Goal: Entertainment & Leisure: Consume media (video, audio)

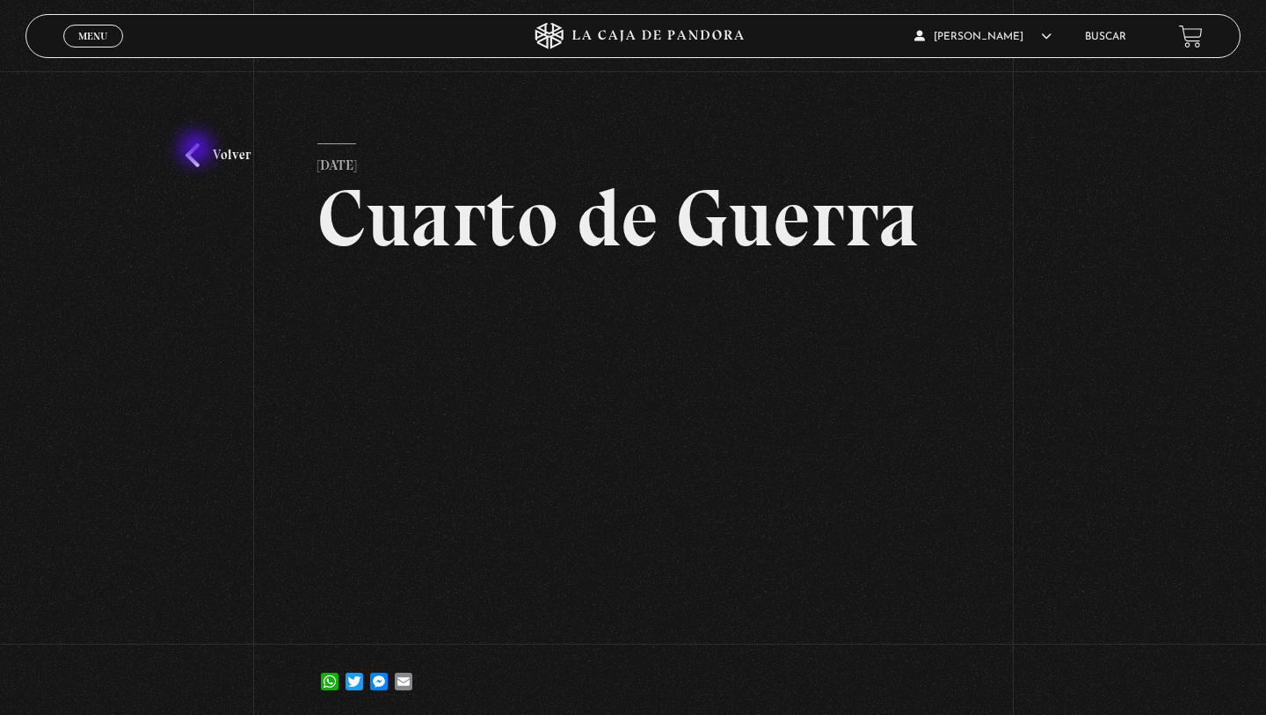
click at [198, 150] on link "Volver" at bounding box center [217, 155] width 65 height 24
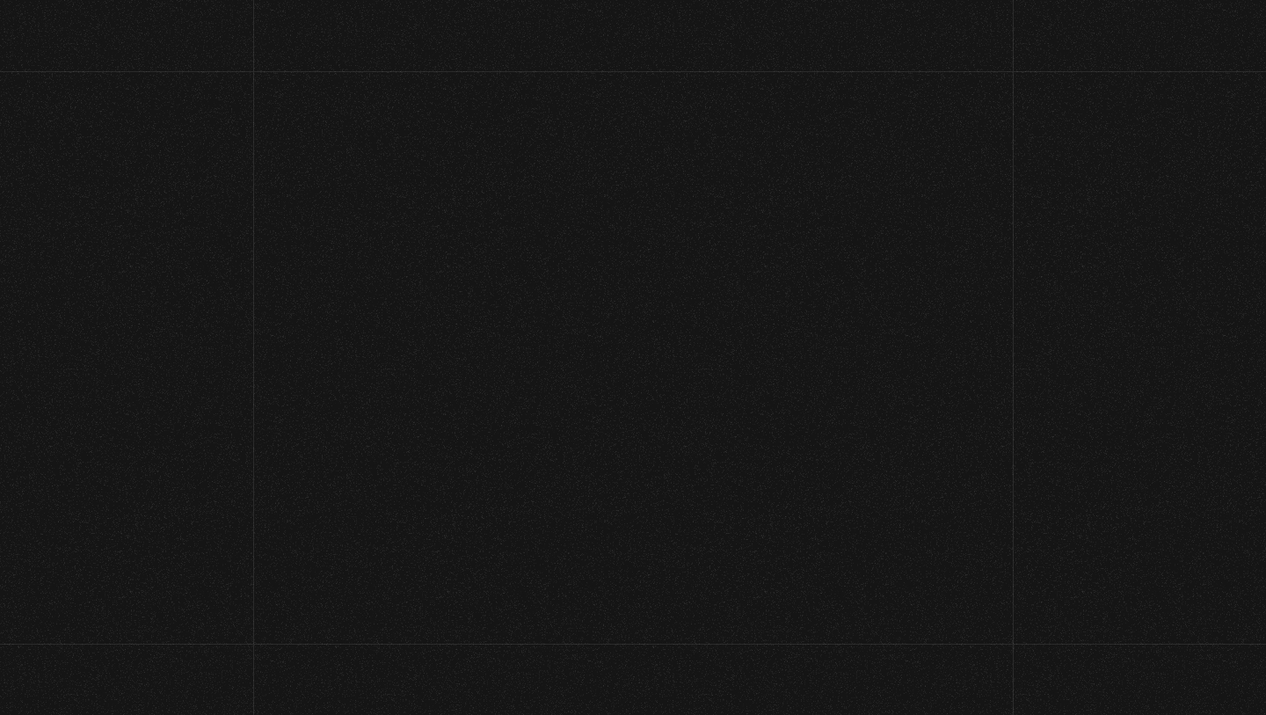
scroll to position [222, 0]
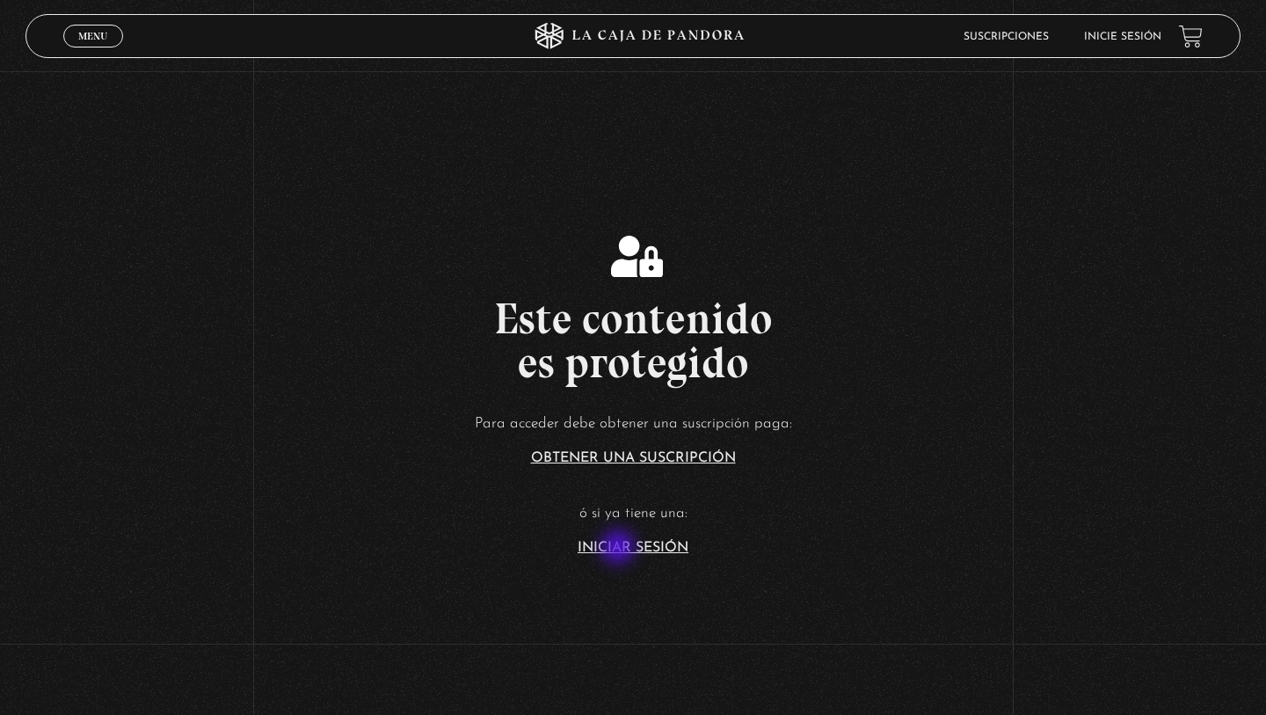
click at [620, 549] on link "Iniciar Sesión" at bounding box center [633, 548] width 111 height 14
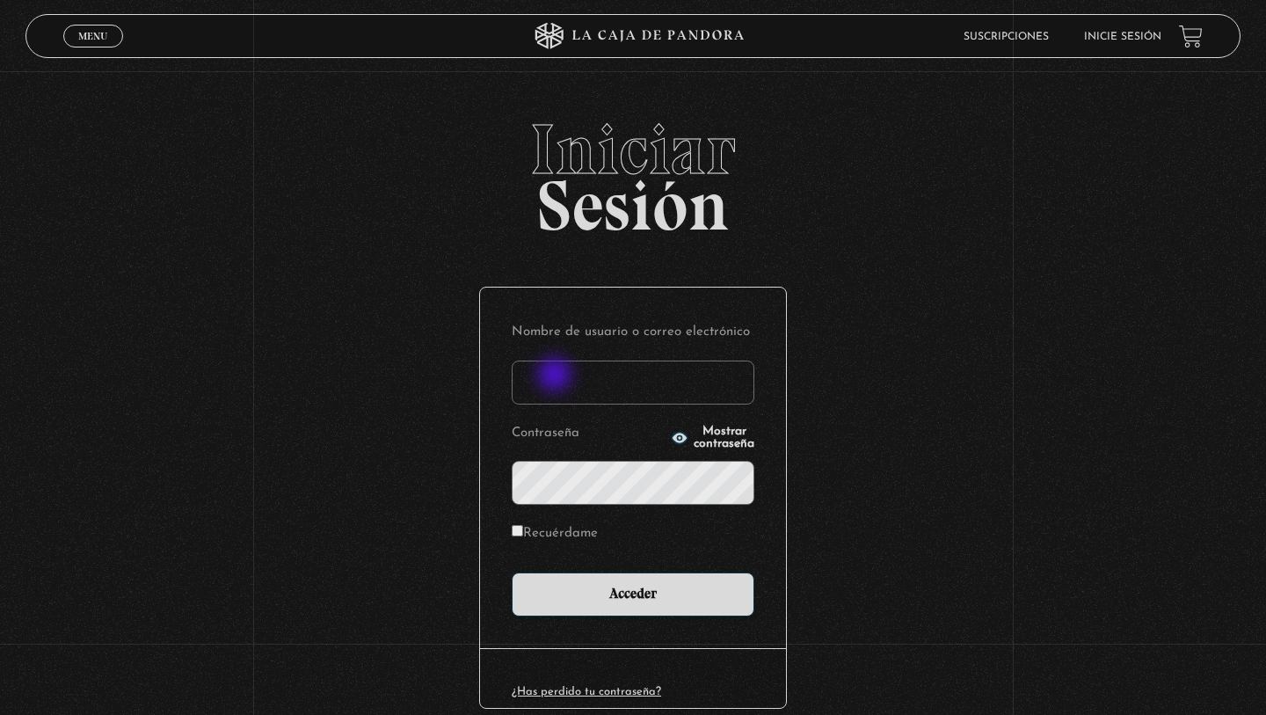
click at [558, 381] on input "Nombre de usuario o correo electrónico" at bounding box center [633, 382] width 243 height 44
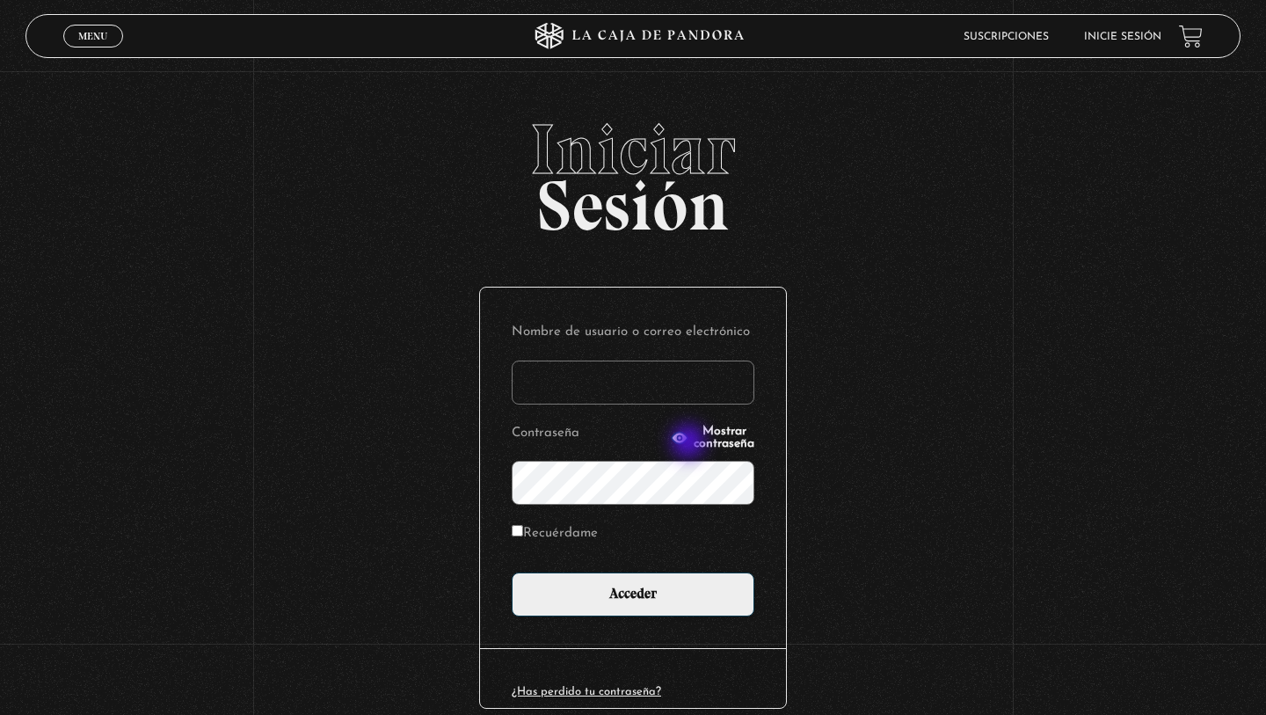
type input "blanca HM"
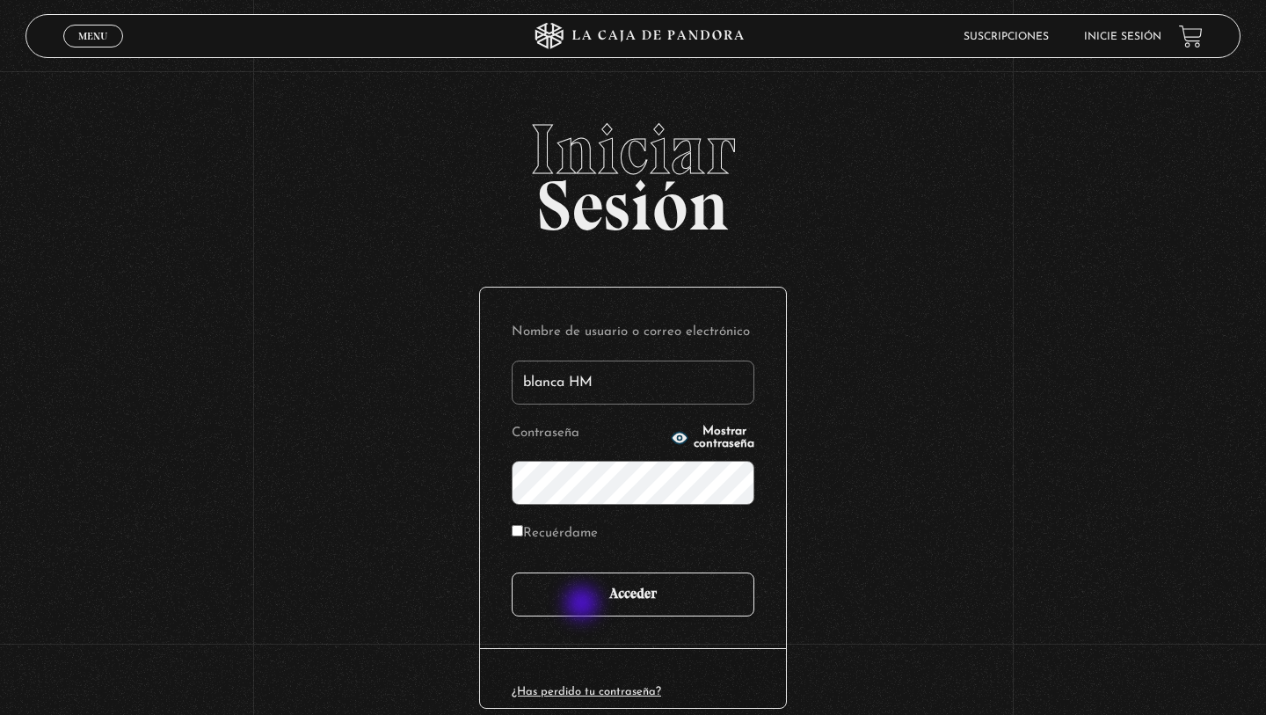
click at [584, 606] on input "Acceder" at bounding box center [633, 594] width 243 height 44
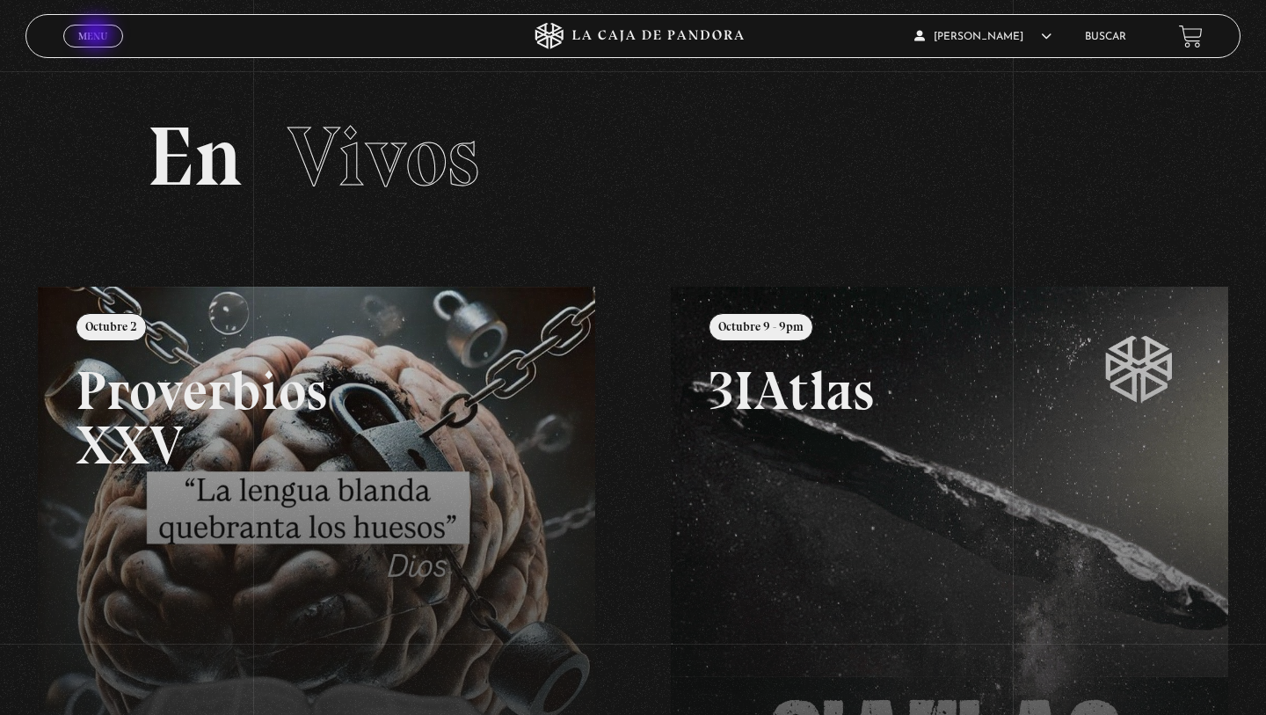
click at [97, 35] on span "Menu" at bounding box center [92, 36] width 29 height 11
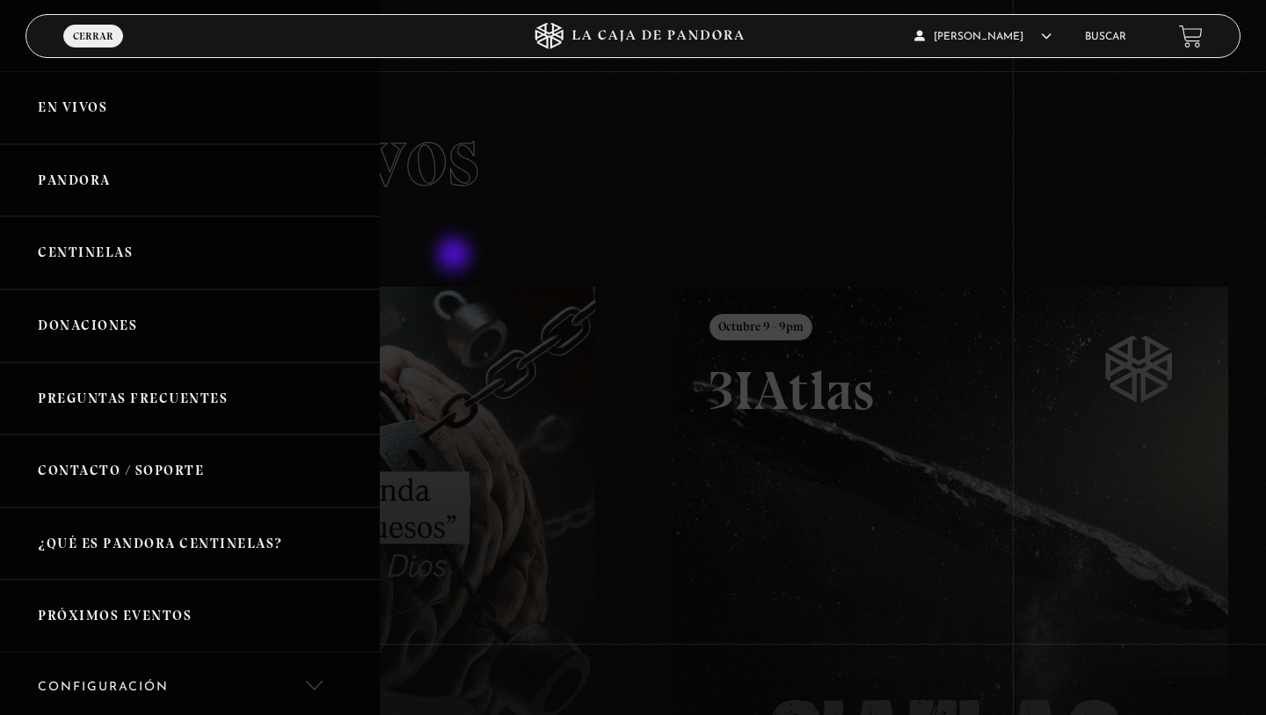
click at [456, 256] on div at bounding box center [633, 357] width 1266 height 715
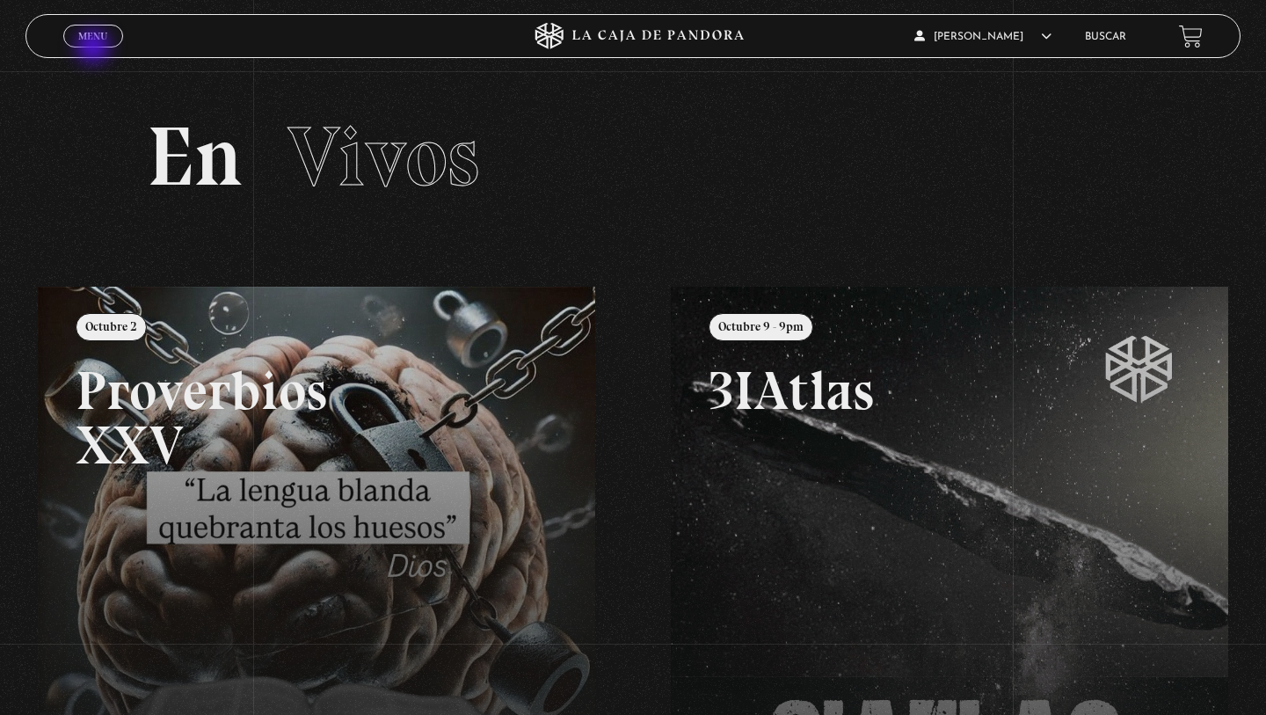
click at [95, 46] on span "Cerrar" at bounding box center [93, 52] width 41 height 12
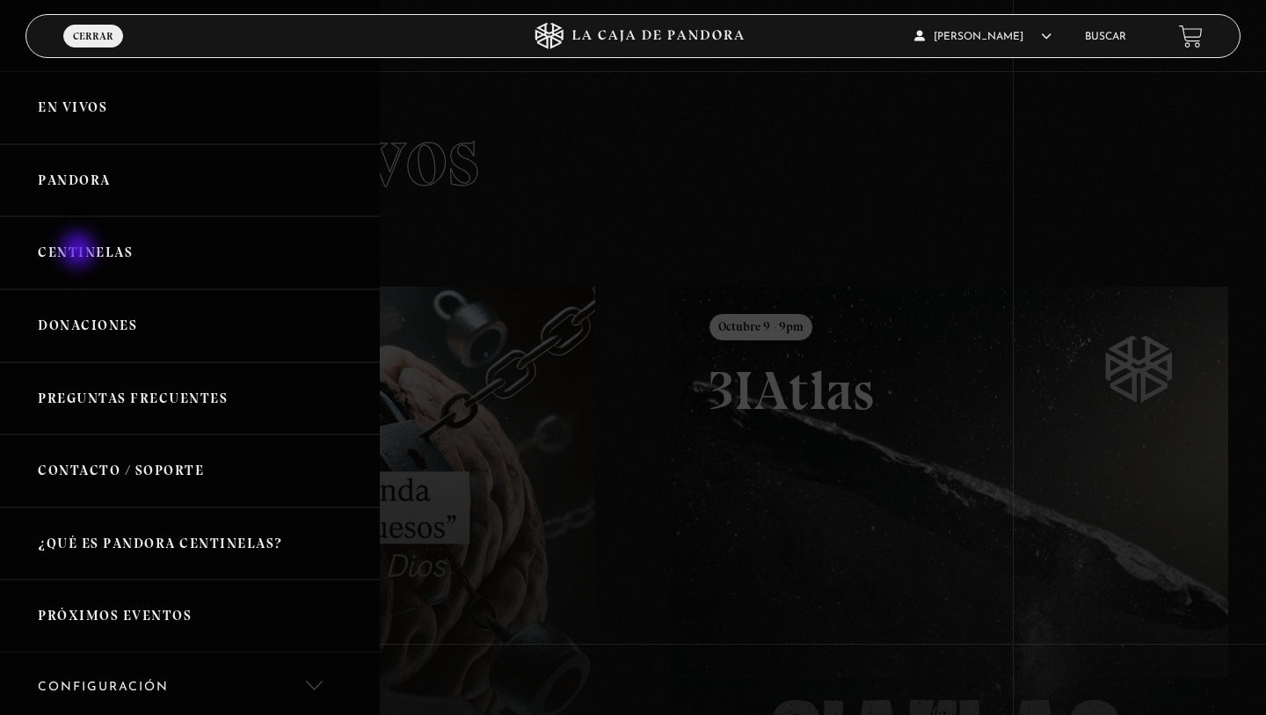
click at [81, 253] on link "Centinelas" at bounding box center [190, 252] width 380 height 73
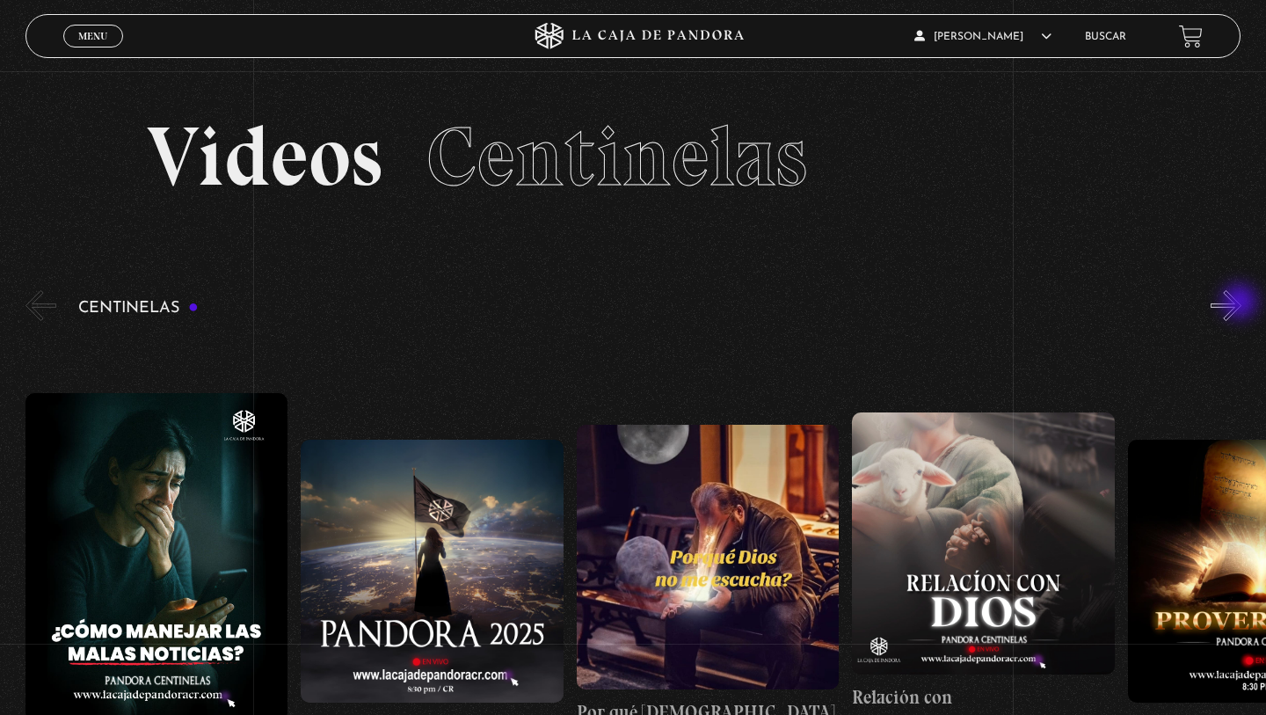
click at [1241, 303] on div "Centinelas" at bounding box center [645, 565] width 1240 height 557
click at [1241, 307] on div "Centinelas" at bounding box center [645, 565] width 1240 height 557
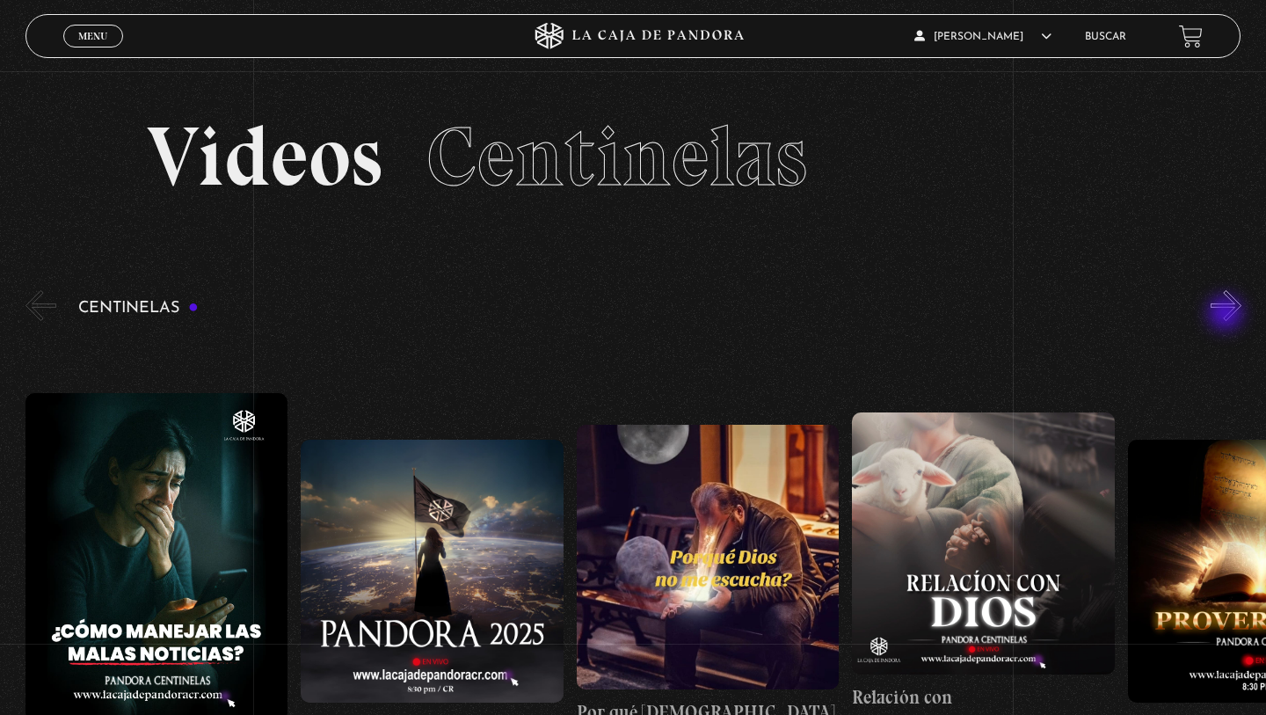
click at [1227, 315] on button "»" at bounding box center [1225, 305] width 31 height 31
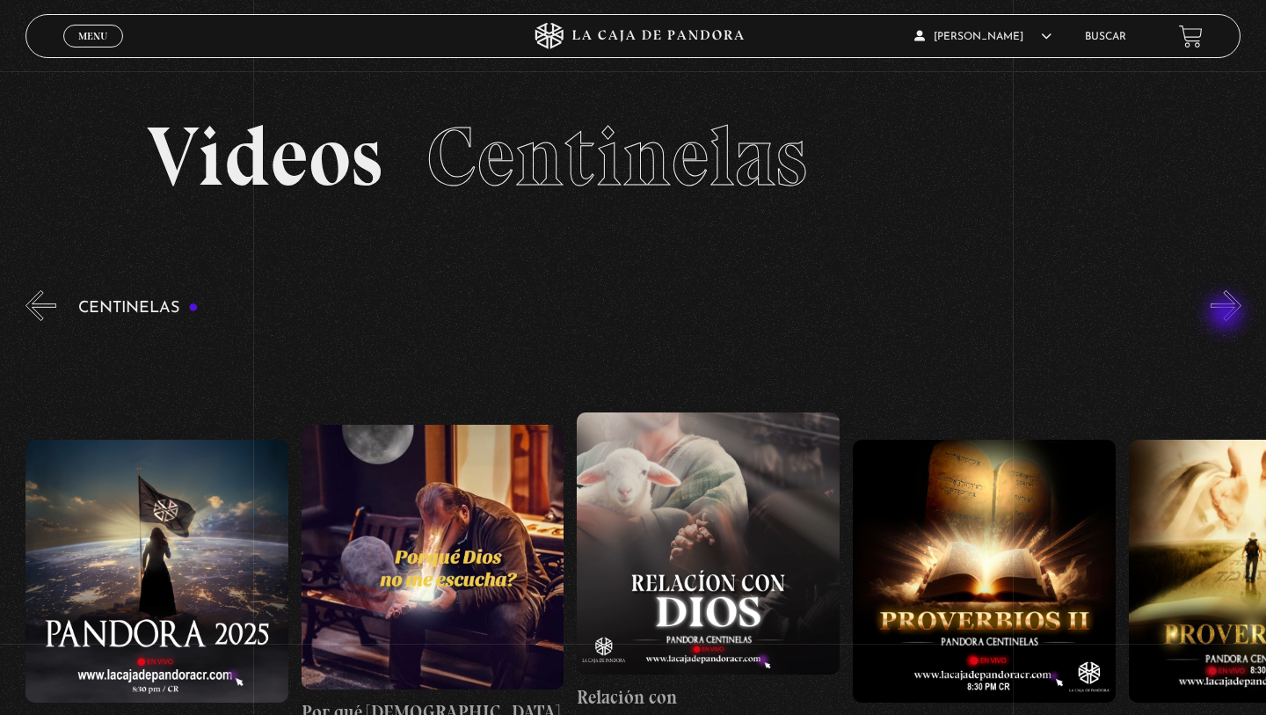
click at [1227, 315] on button "»" at bounding box center [1225, 305] width 31 height 31
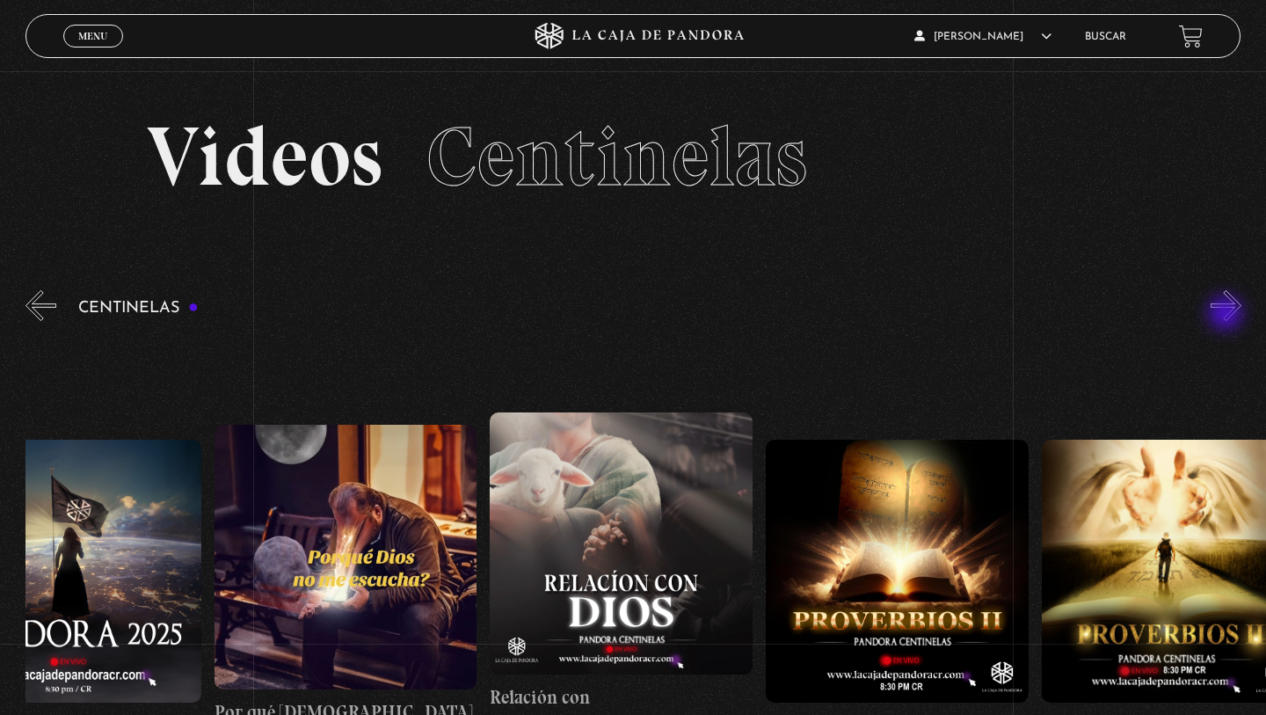
click at [1227, 315] on button "»" at bounding box center [1225, 305] width 31 height 31
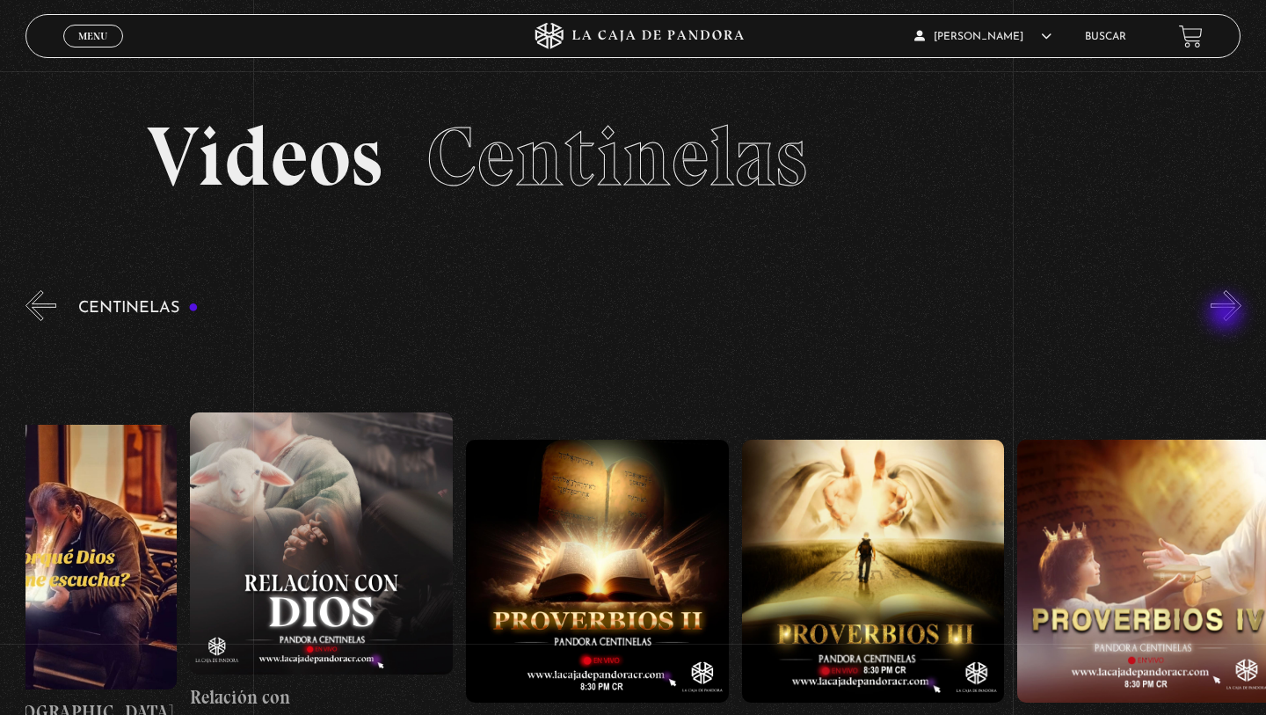
click at [1227, 315] on button "»" at bounding box center [1225, 305] width 31 height 31
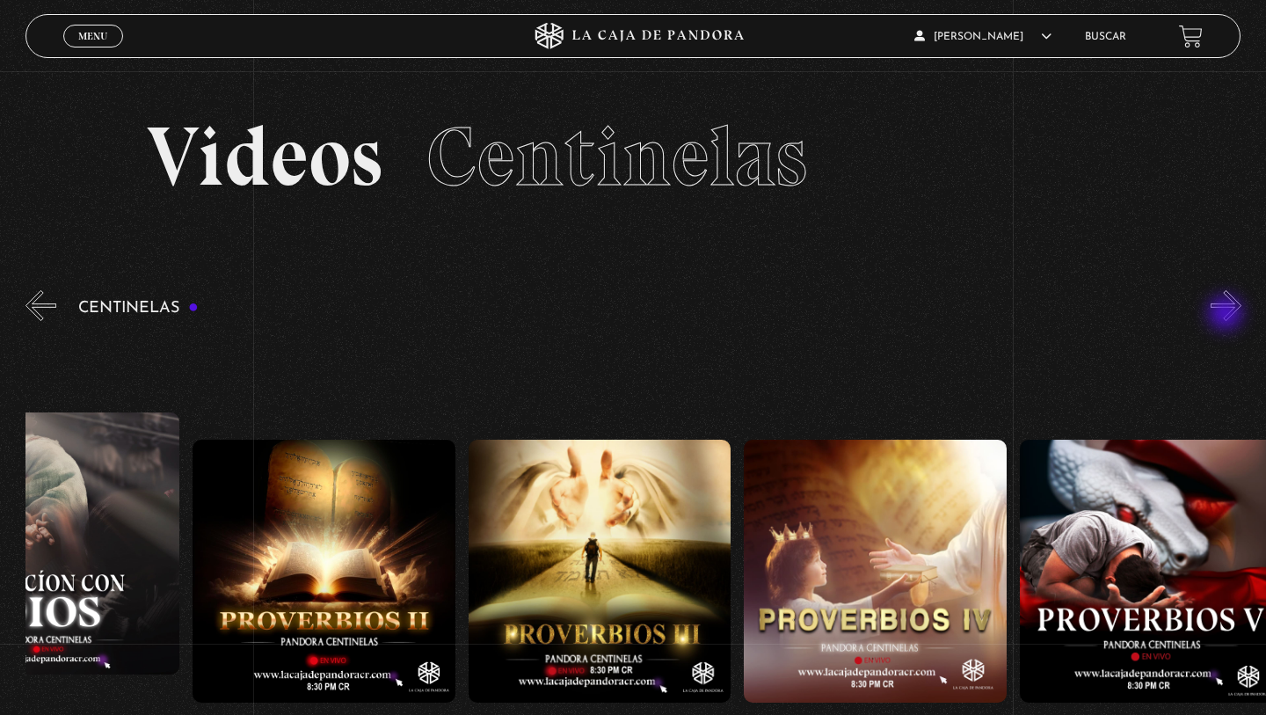
click at [1227, 315] on button "»" at bounding box center [1225, 305] width 31 height 31
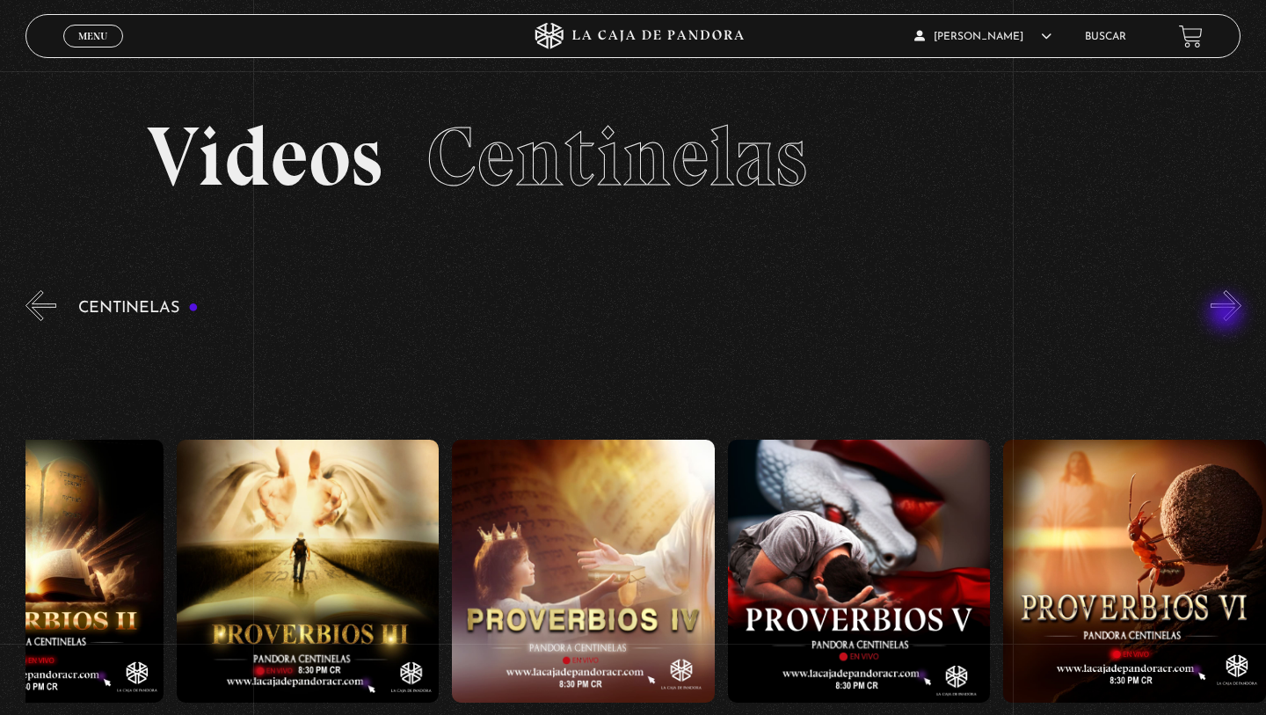
click at [1227, 315] on button "»" at bounding box center [1225, 305] width 31 height 31
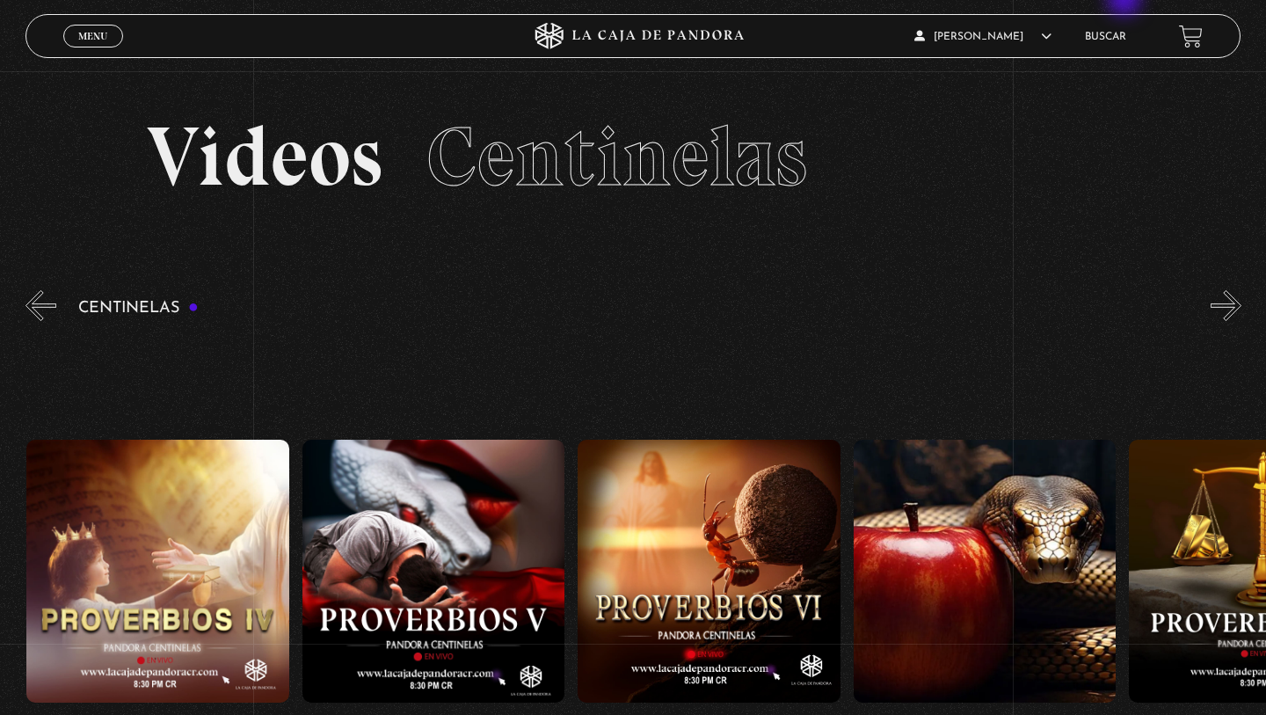
scroll to position [0, 1653]
click at [1230, 306] on button "»" at bounding box center [1225, 305] width 31 height 31
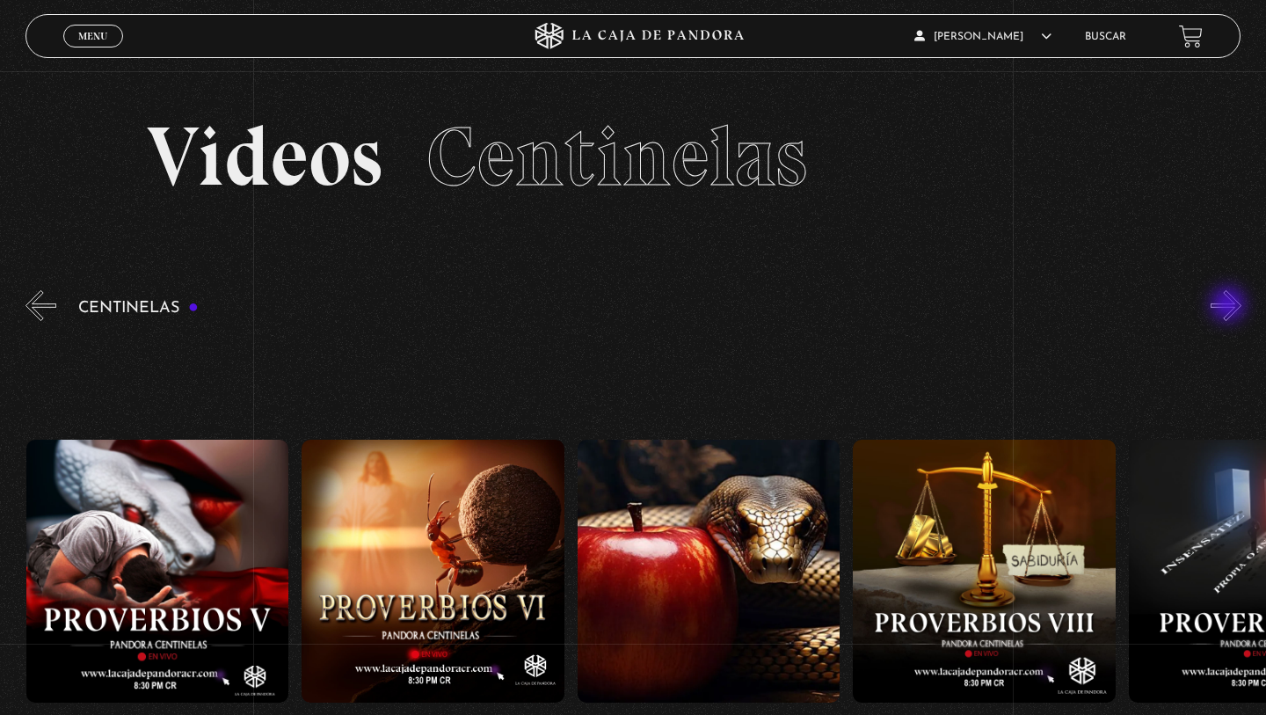
click at [1230, 306] on button "»" at bounding box center [1225, 305] width 31 height 31
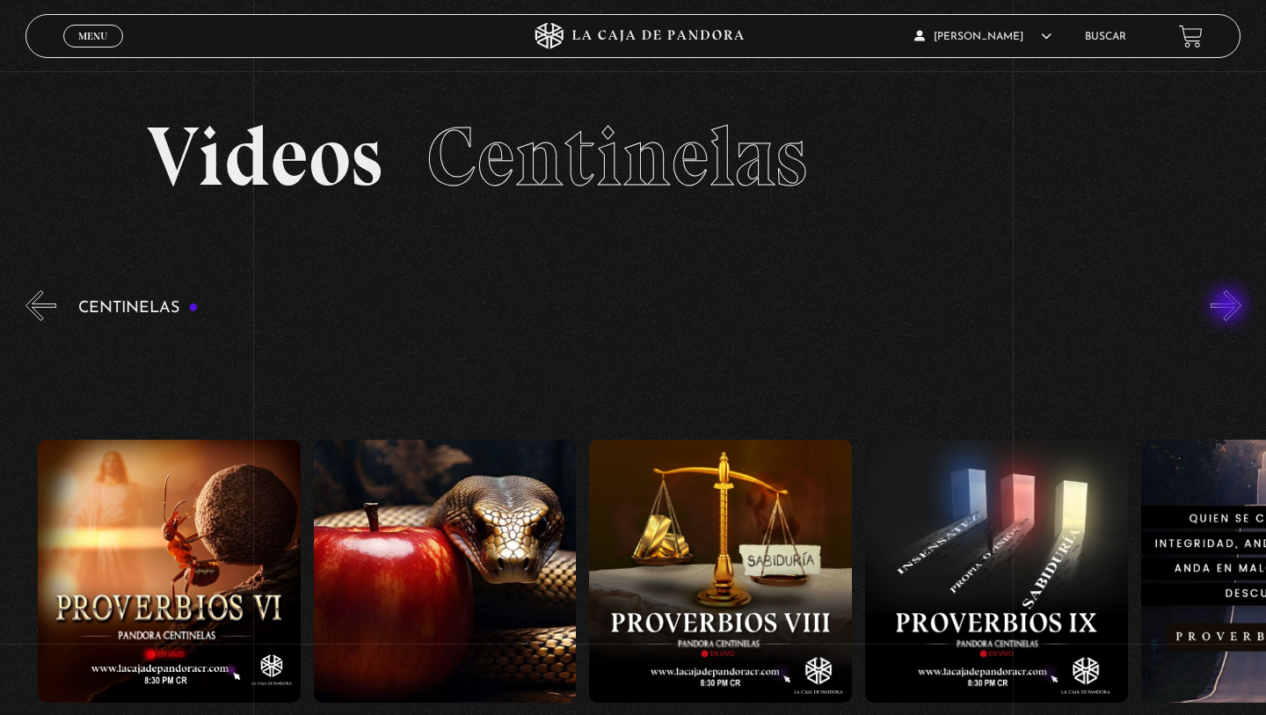
click at [1230, 307] on button "»" at bounding box center [1225, 305] width 31 height 31
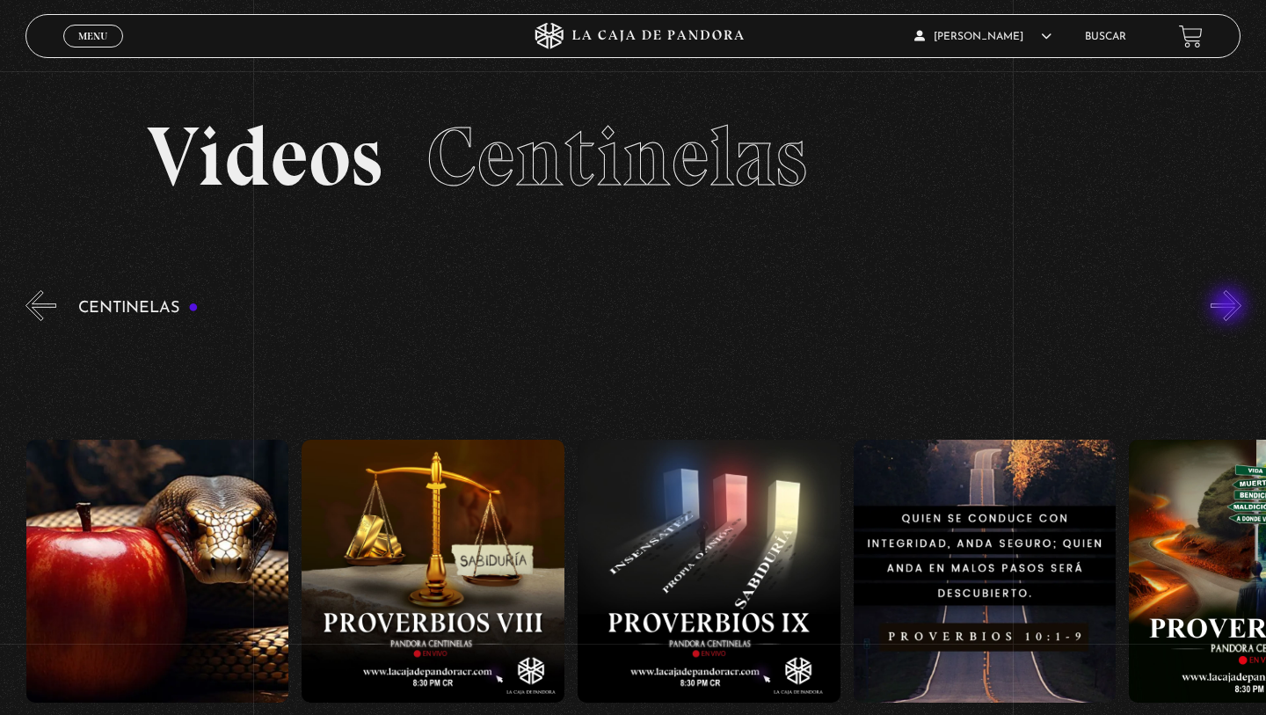
scroll to position [0, 2481]
click at [1230, 307] on button "»" at bounding box center [1225, 305] width 31 height 31
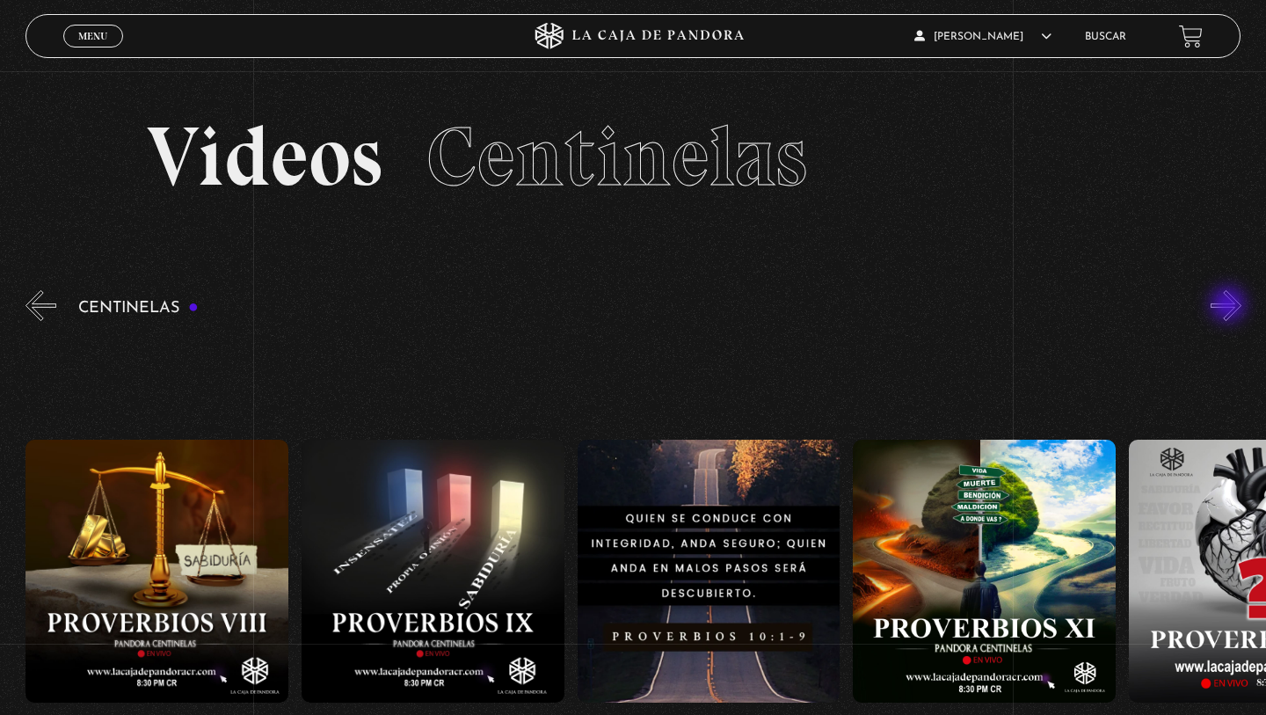
scroll to position [0, 2756]
click at [709, 598] on figure at bounding box center [709, 571] width 263 height 263
